Goal: Task Accomplishment & Management: Manage account settings

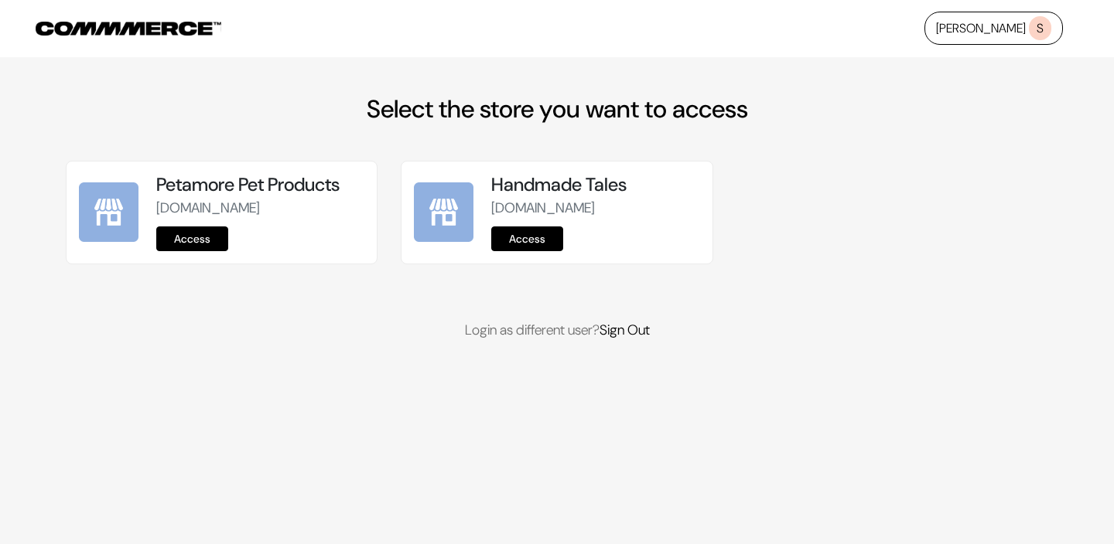
click at [203, 239] on link "Access" at bounding box center [192, 239] width 72 height 25
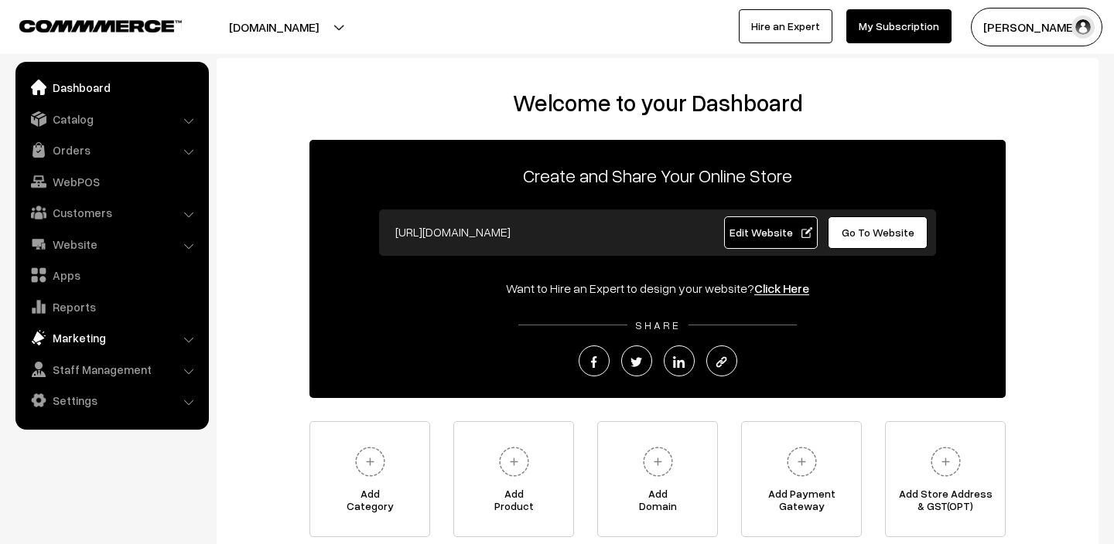
click at [74, 345] on link "Marketing" at bounding box center [111, 338] width 184 height 28
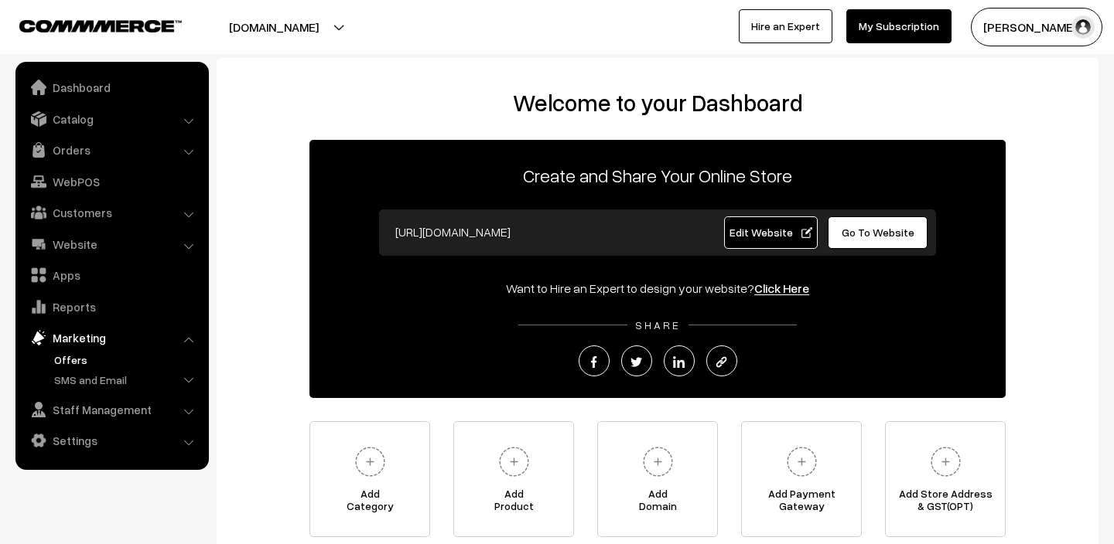
click at [77, 356] on link "Offers" at bounding box center [126, 360] width 153 height 16
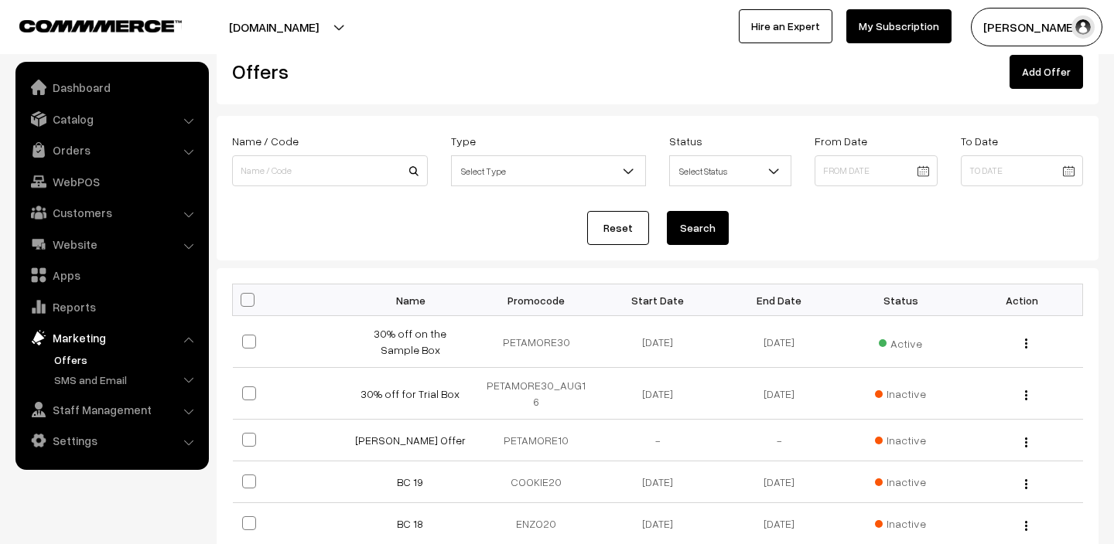
scroll to position [42, 0]
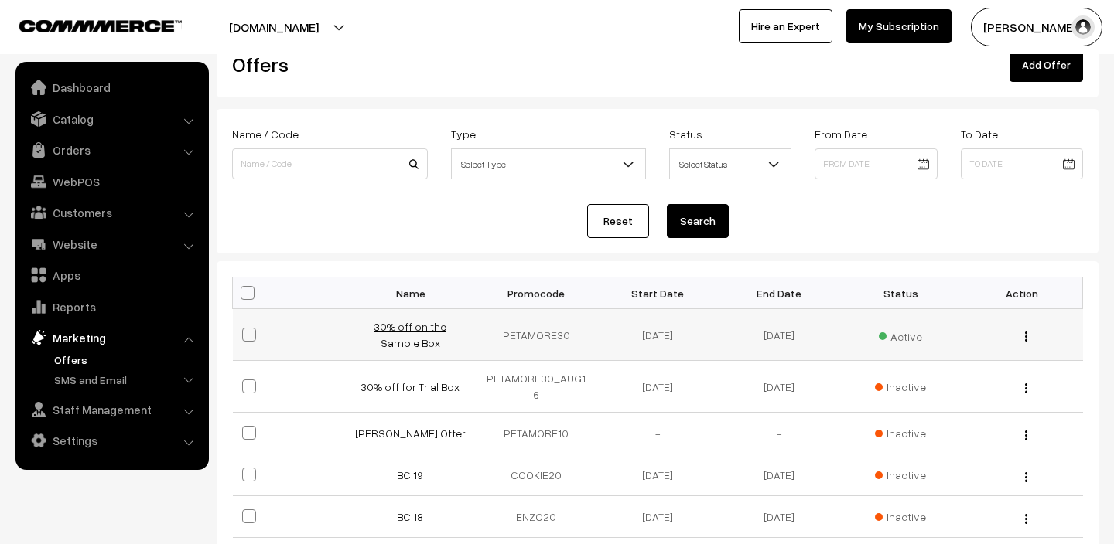
click at [378, 329] on link "30% off on the Sample Box" at bounding box center [410, 334] width 73 height 29
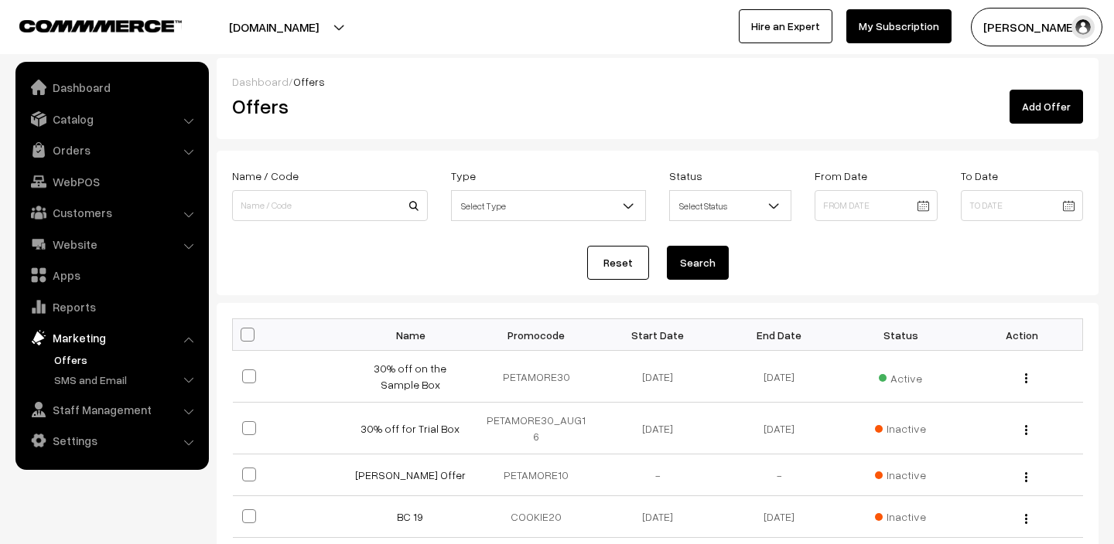
scroll to position [42, 0]
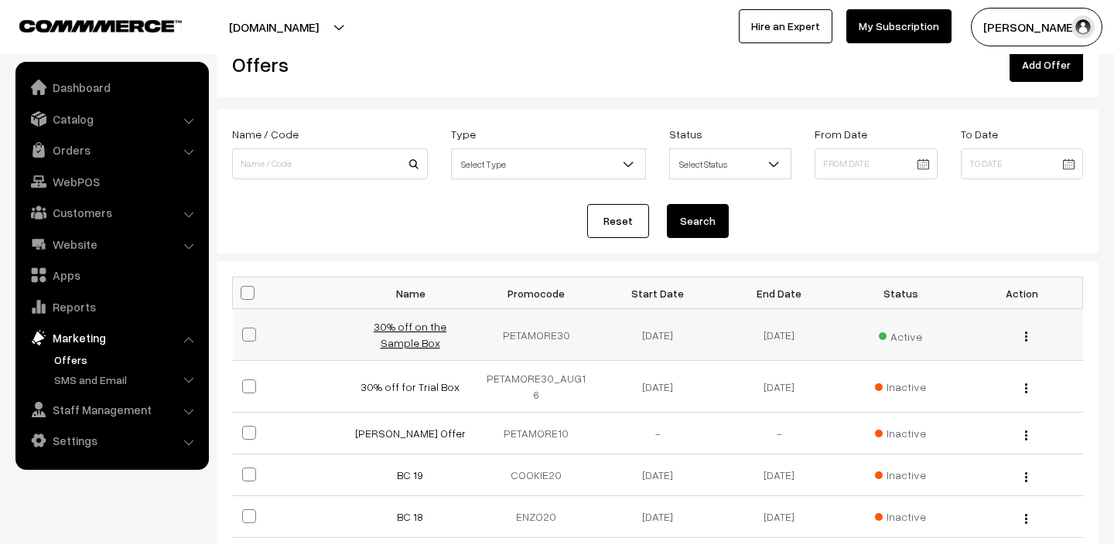
click at [430, 329] on link "30% off on the Sample Box" at bounding box center [410, 334] width 73 height 29
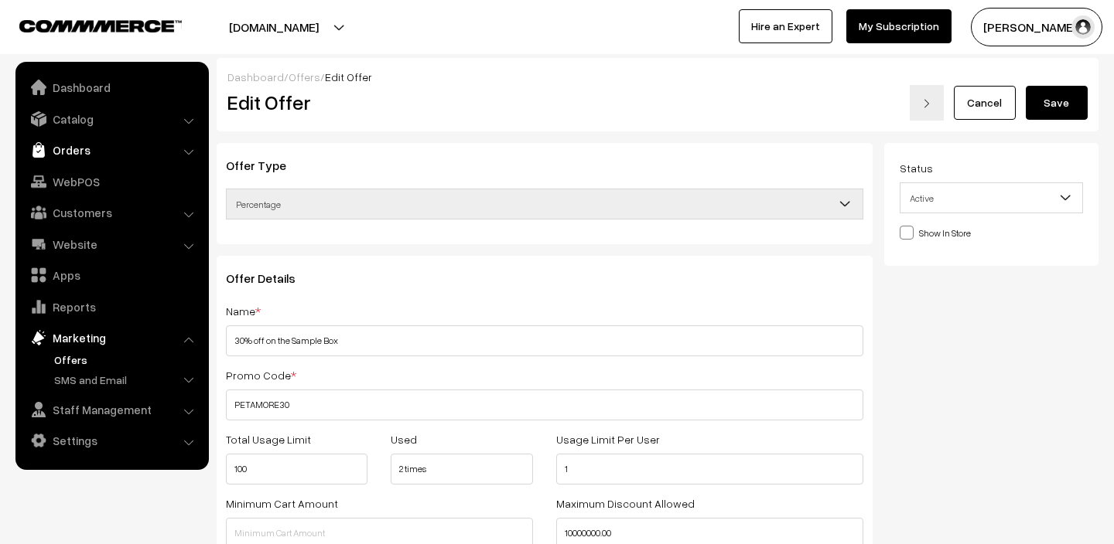
click at [61, 160] on link "Orders" at bounding box center [111, 150] width 184 height 28
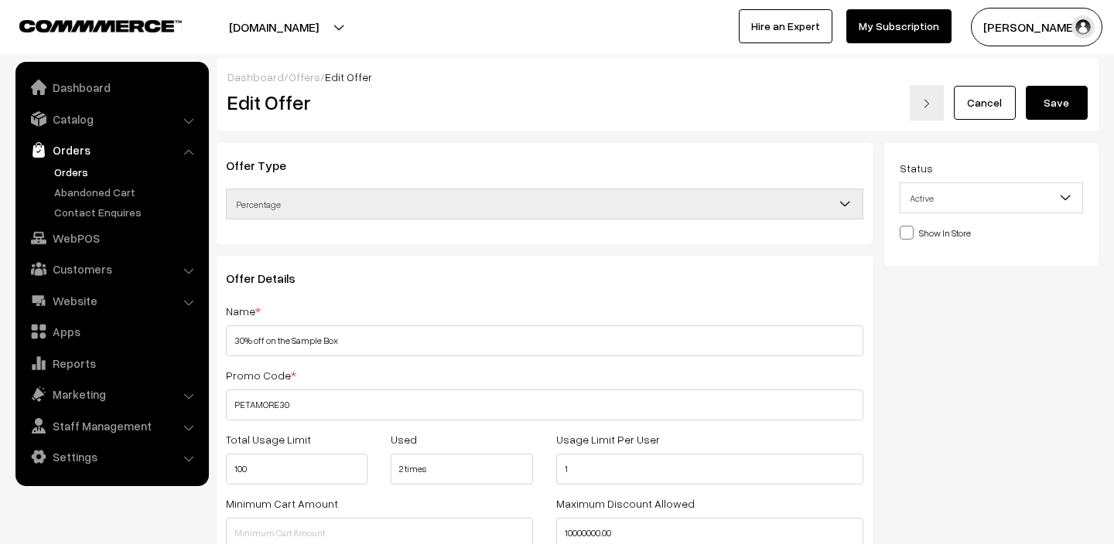
click at [64, 166] on link "Orders" at bounding box center [126, 172] width 153 height 16
